Goal: Transaction & Acquisition: Subscribe to service/newsletter

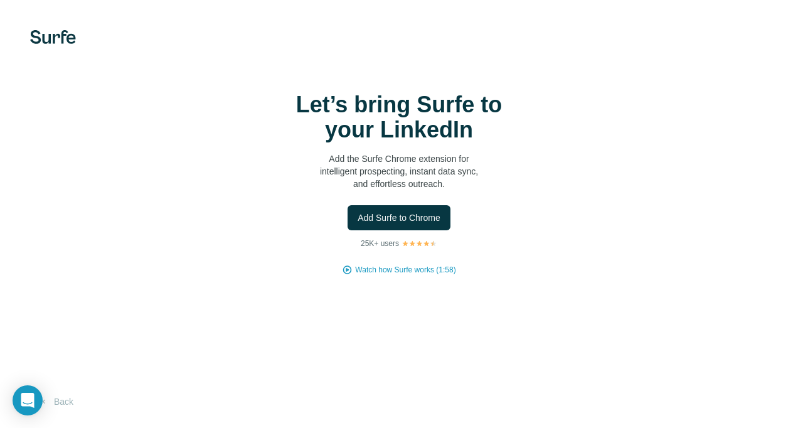
click at [40, 38] on img at bounding box center [53, 37] width 46 height 14
click at [61, 397] on button "Back" at bounding box center [56, 401] width 52 height 23
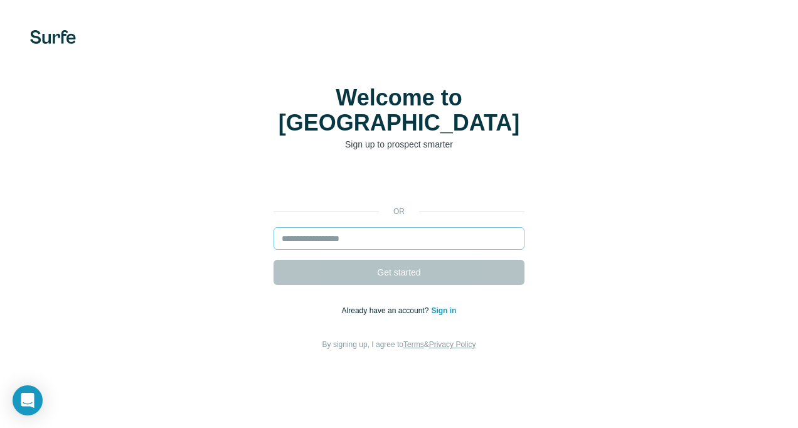
click at [443, 230] on input "email" at bounding box center [398, 238] width 251 height 23
type input "**********"
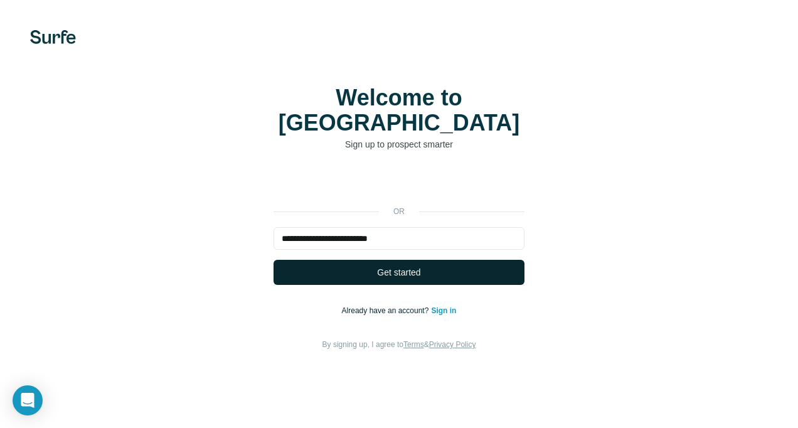
click at [453, 260] on button "Get started" at bounding box center [398, 272] width 251 height 25
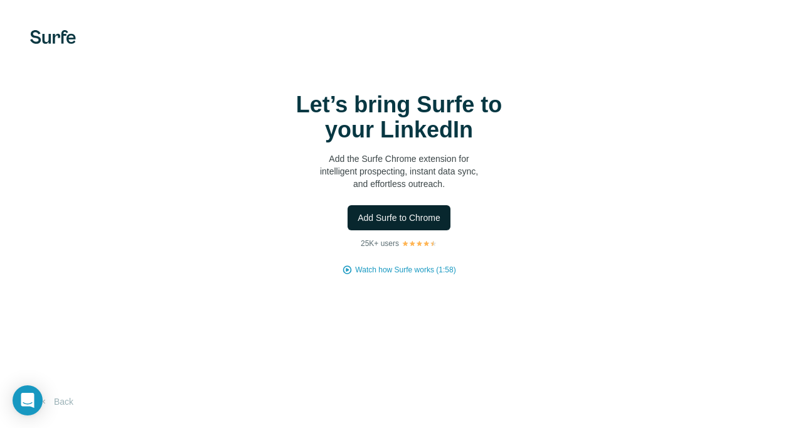
click at [414, 214] on span "Add Surfe to Chrome" at bounding box center [398, 217] width 83 height 13
